Goal: Find specific page/section: Find specific page/section

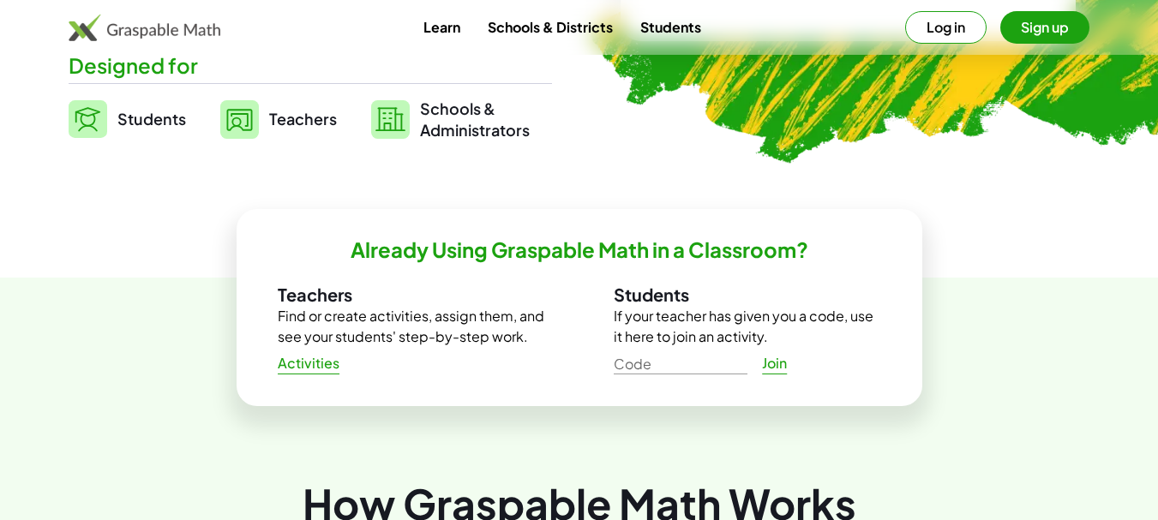
scroll to position [429, 0]
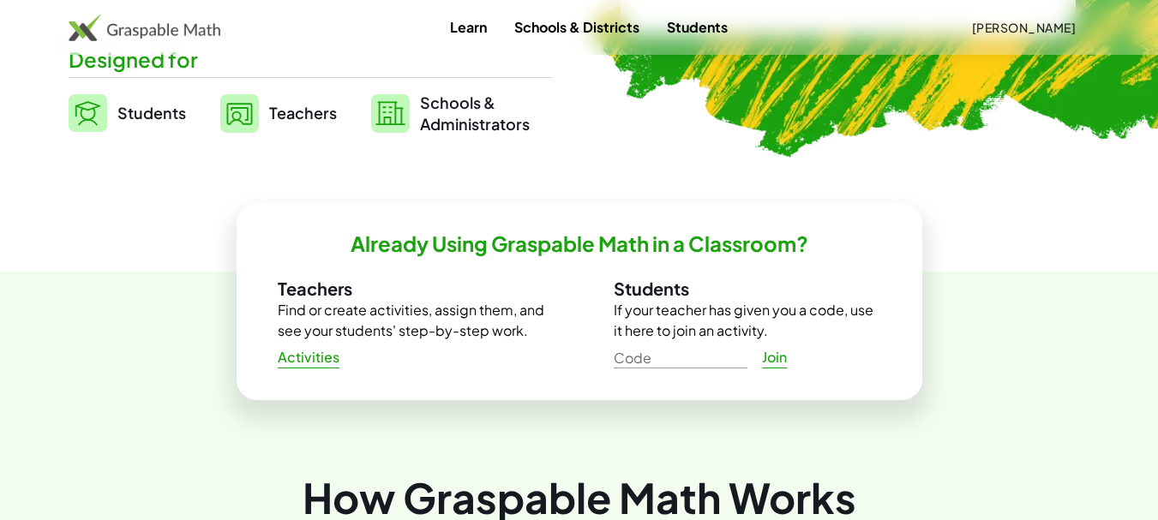
click at [298, 359] on span "Activities" at bounding box center [309, 358] width 63 height 18
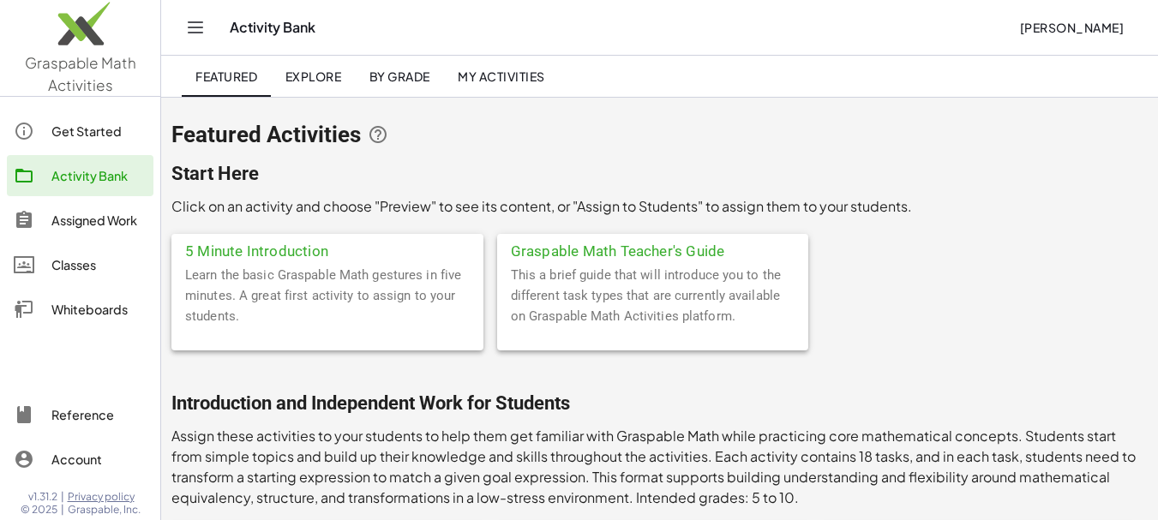
click at [327, 72] on span "Explore" at bounding box center [313, 76] width 57 height 15
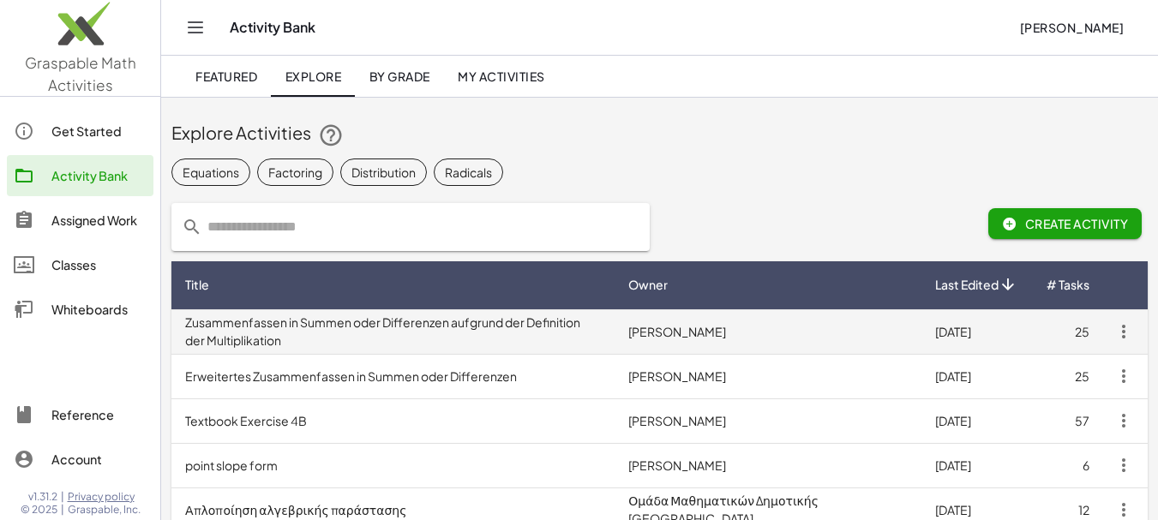
click at [447, 326] on td "Zusammenfassen in Summen oder Differenzen aufgrund der Definition der Multiplik…" at bounding box center [392, 331] width 443 height 45
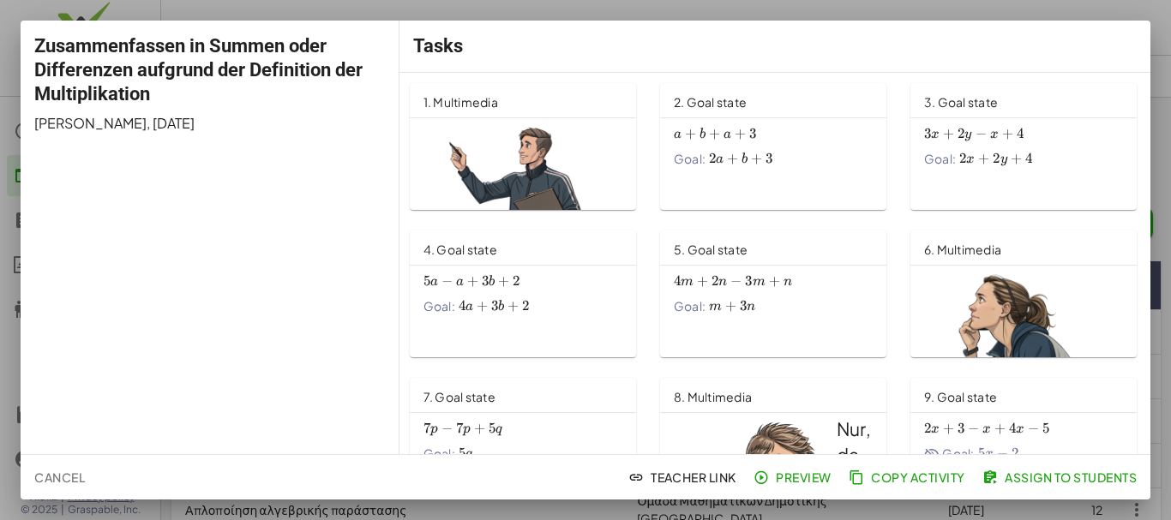
click at [592, 12] on div at bounding box center [585, 260] width 1171 height 520
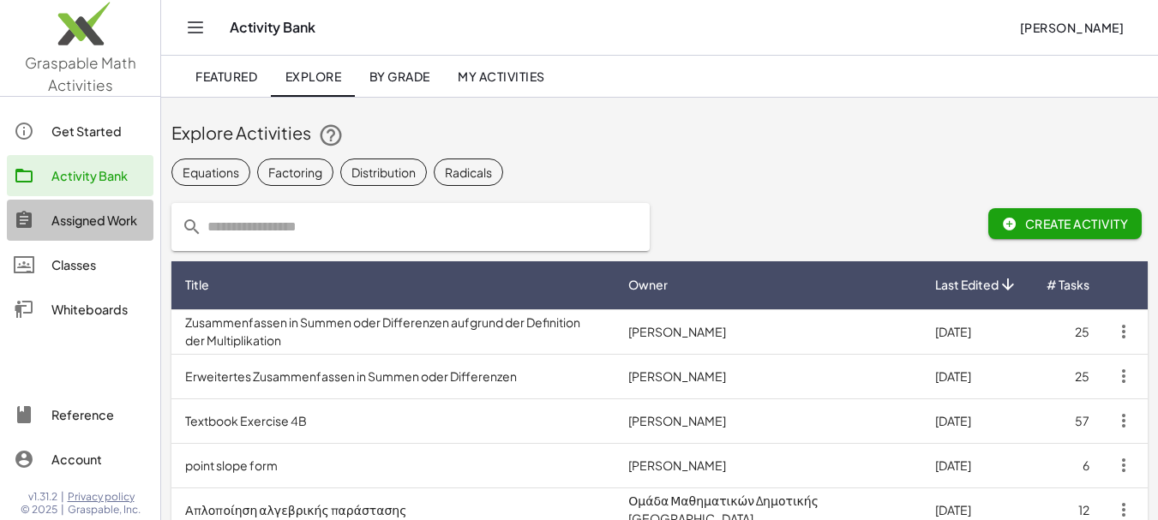
click at [111, 216] on div "Assigned Work" at bounding box center [98, 220] width 95 height 21
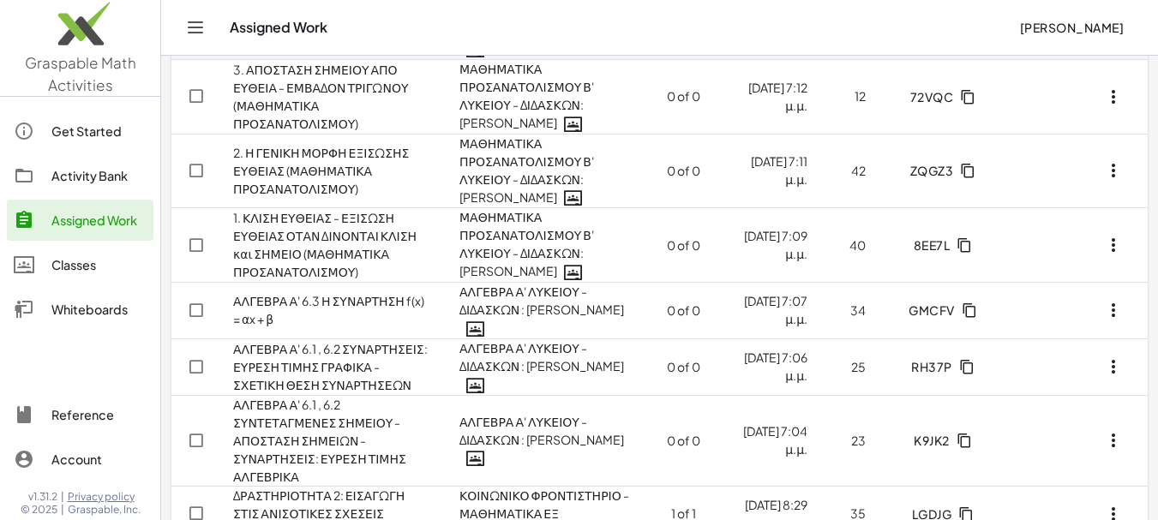
scroll to position [416, 0]
